Goal: Find specific page/section: Find specific page/section

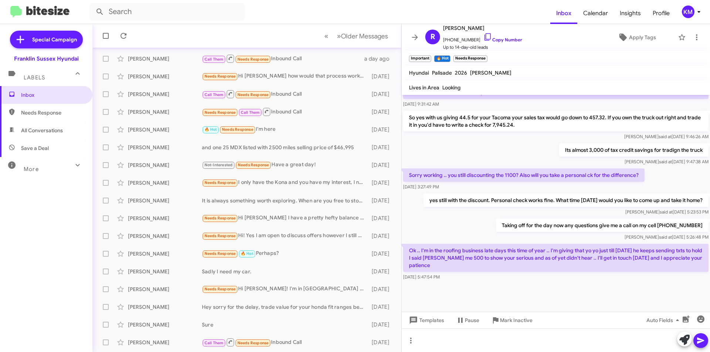
scroll to position [77, 0]
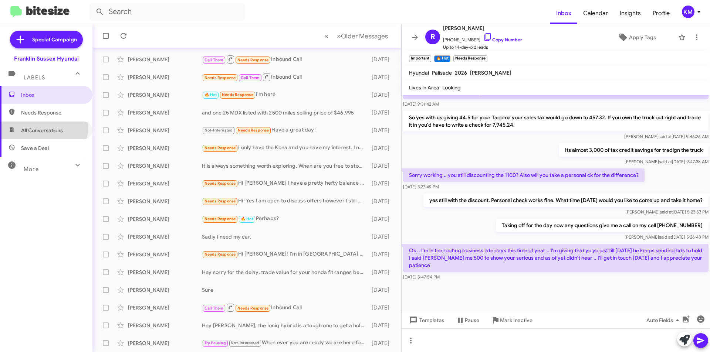
click at [41, 129] on span "All Conversations" at bounding box center [42, 130] width 42 height 7
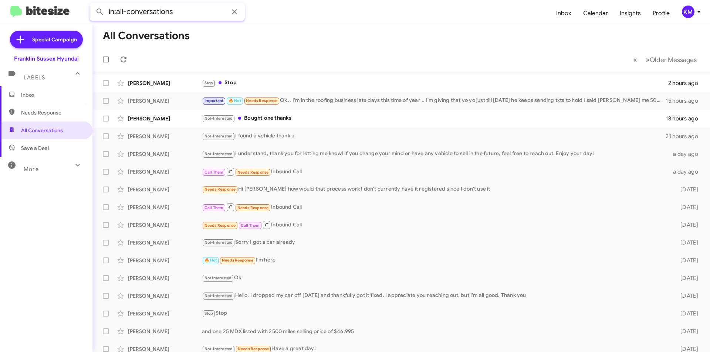
click at [184, 12] on input "in:all-conversations" at bounding box center [166, 12] width 155 height 18
drag, startPoint x: 184, startPoint y: 11, endPoint x: 72, endPoint y: 1, distance: 113.2
click at [72, 3] on mat-toolbar "in:all-conversations Inbox Calendar Insights Profile KM" at bounding box center [355, 12] width 710 height 24
click at [92, 4] on button at bounding box center [99, 11] width 15 height 15
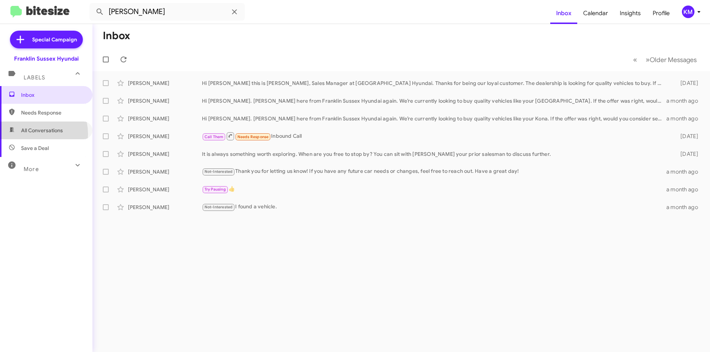
click at [26, 134] on span "All Conversations" at bounding box center [46, 131] width 92 height 18
type input "in:all-conversations"
